Goal: Book appointment/travel/reservation

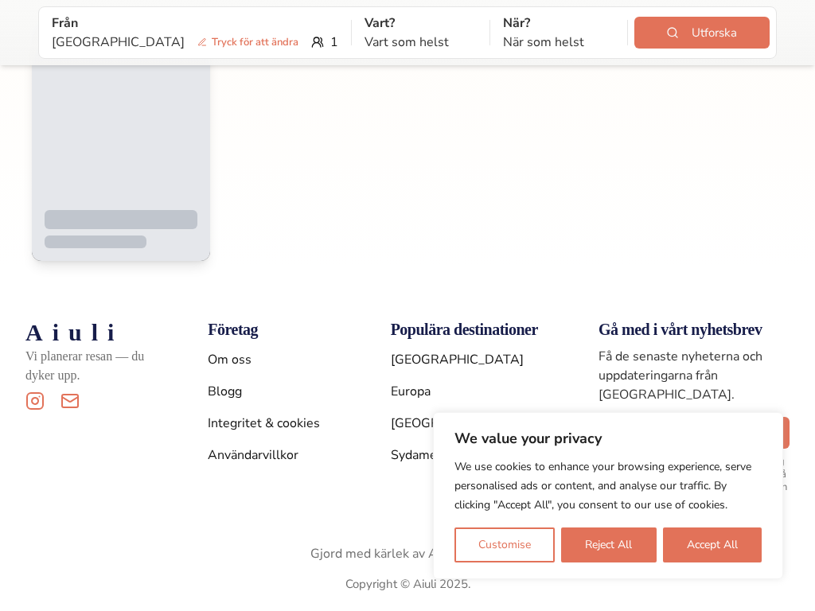
scroll to position [2313, 0]
